Goal: Information Seeking & Learning: Learn about a topic

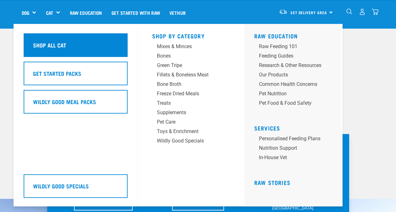
scroll to position [125, 0]
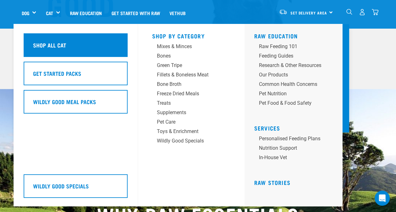
click at [74, 52] on div "Shop All Cat" at bounding box center [76, 45] width 104 height 24
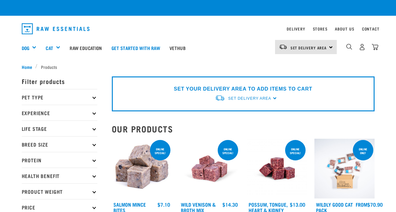
checkbox input "true"
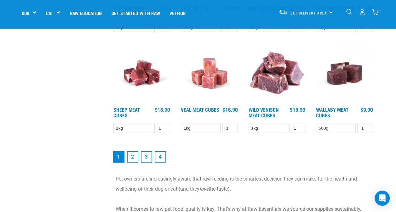
scroll to position [804, 0]
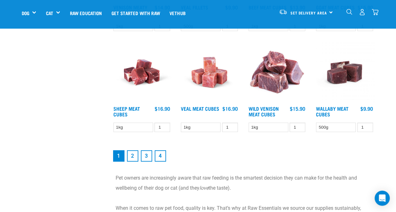
click at [129, 156] on link "2" at bounding box center [132, 156] width 11 height 11
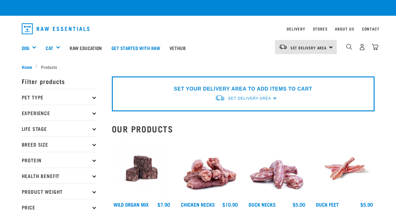
checkbox input "true"
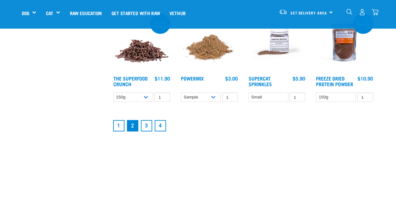
scroll to position [814, 0]
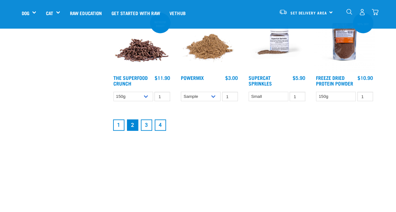
click at [148, 125] on link "3" at bounding box center [146, 125] width 11 height 11
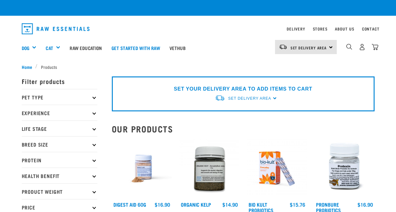
checkbox input "true"
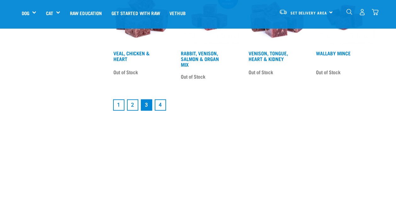
scroll to position [859, 0]
click at [162, 110] on link "4" at bounding box center [160, 105] width 11 height 11
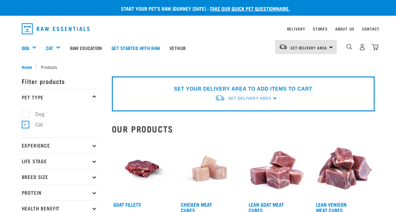
click at [51, 29] on img "dropdown navigation" at bounding box center [56, 28] width 68 height 11
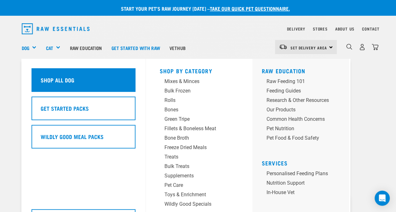
click at [103, 79] on div "Shop All Dog" at bounding box center [84, 80] width 104 height 24
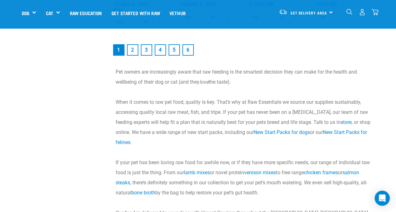
scroll to position [929, 0]
